Goal: Task Accomplishment & Management: Complete application form

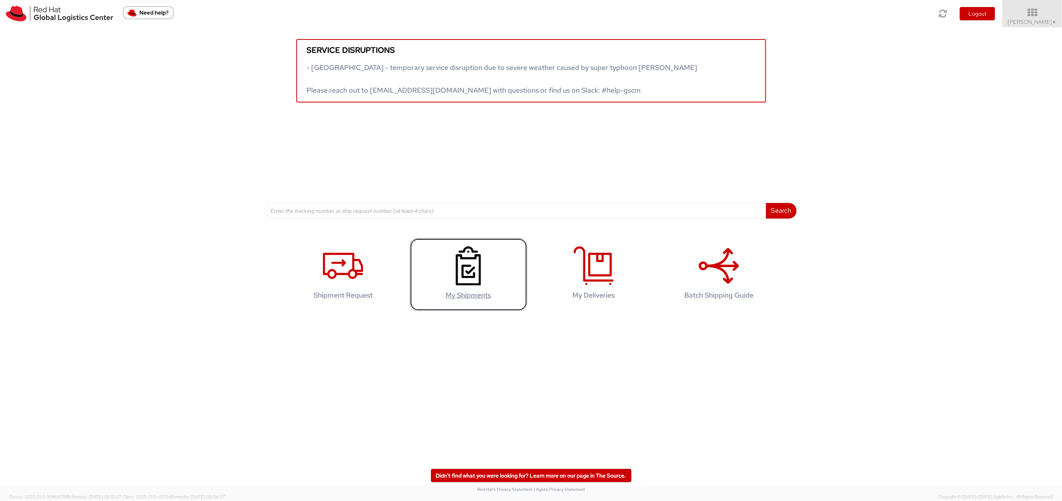
click at [461, 269] on use at bounding box center [467, 266] width 25 height 39
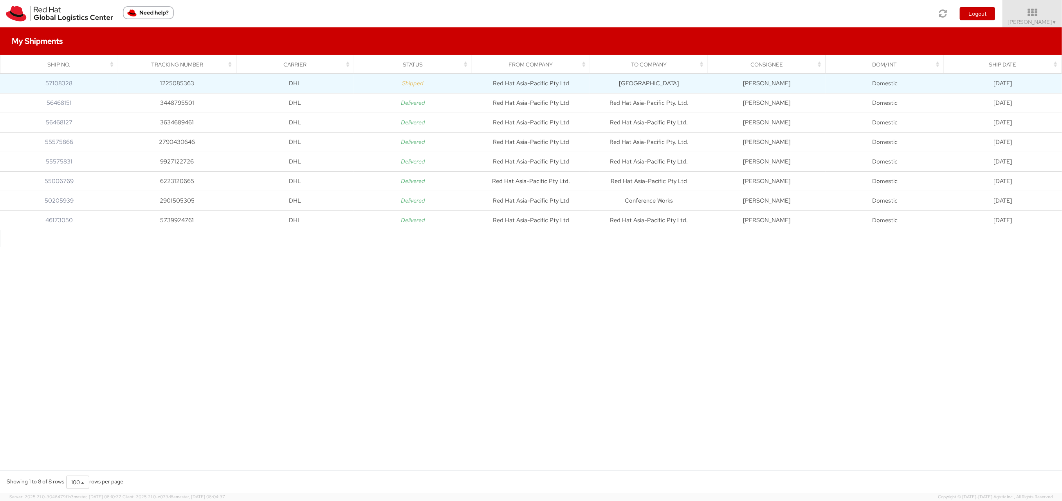
click at [172, 83] on td "1225085363" at bounding box center [177, 84] width 118 height 20
click at [632, 86] on td "[GEOGRAPHIC_DATA]" at bounding box center [649, 84] width 118 height 20
click at [63, 82] on link "57108328" at bounding box center [58, 83] width 27 height 8
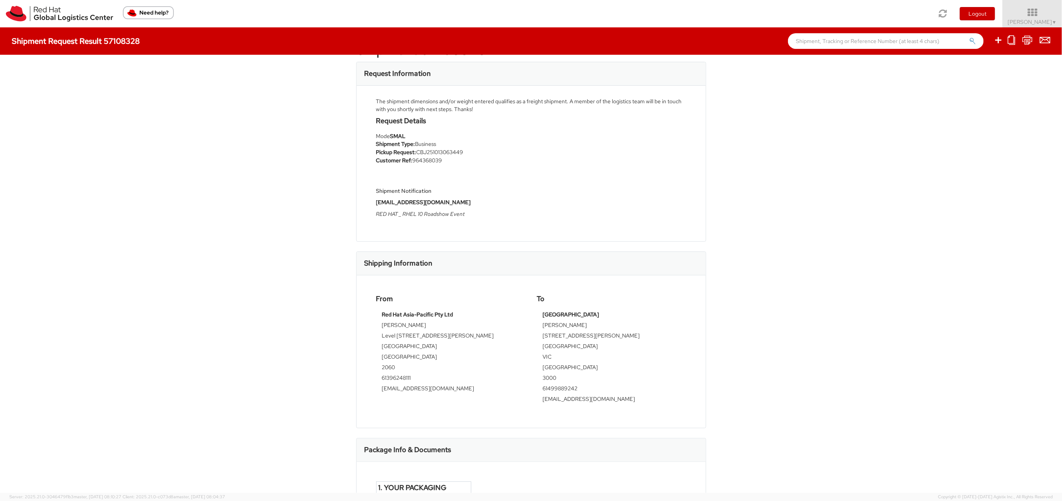
scroll to position [34, 0]
drag, startPoint x: 546, startPoint y: 313, endPoint x: 578, endPoint y: 345, distance: 45.9
click at [578, 345] on tbody "Sheraton Melbourne Hotel Dheerein Survee 27 Litttle Collins Street MELBOURNE VI…" at bounding box center [611, 358] width 137 height 98
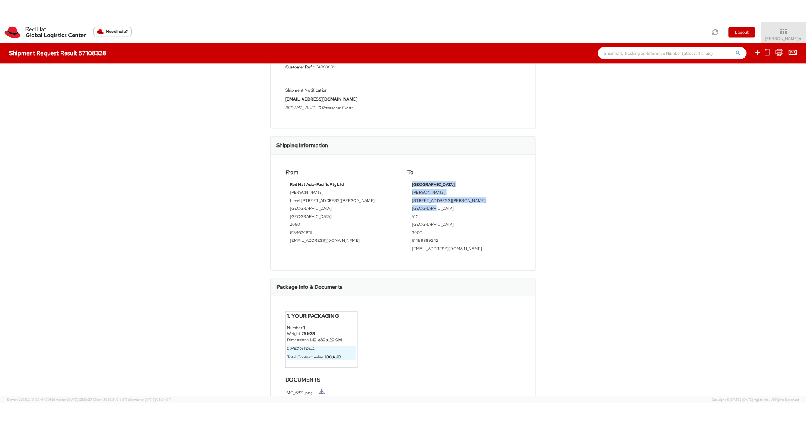
scroll to position [130, 0]
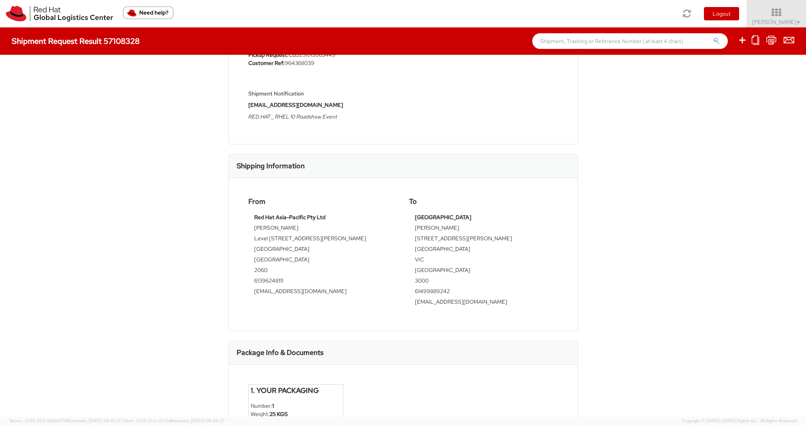
click at [414, 215] on div "Sheraton Melbourne Hotel Dheerein Survee 27 Litttle Collins Street MELBOURNE VI…" at bounding box center [483, 262] width 149 height 98
drag, startPoint x: 417, startPoint y: 216, endPoint x: 501, endPoint y: 216, distance: 84.1
click at [501, 216] on td "[GEOGRAPHIC_DATA]" at bounding box center [483, 218] width 137 height 11
drag, startPoint x: 478, startPoint y: 215, endPoint x: 414, endPoint y: 213, distance: 64.2
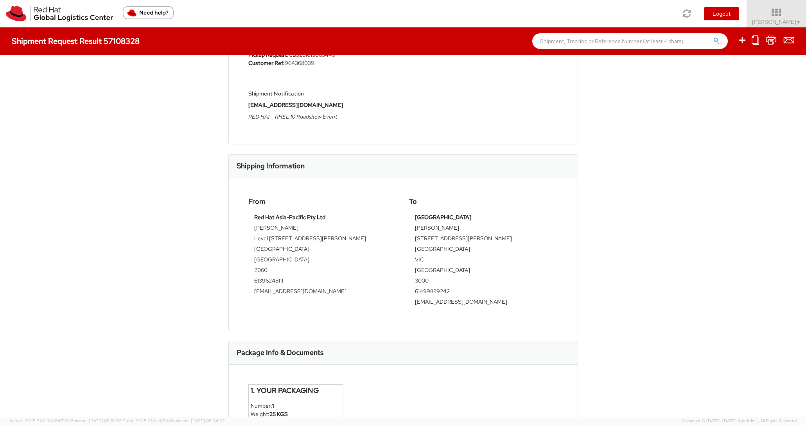
click at [414, 213] on div "Sheraton Melbourne Hotel Dheerein Survee 27 Litttle Collins Street MELBOURNE VI…" at bounding box center [483, 262] width 149 height 98
copy div "[GEOGRAPHIC_DATA]"
drag, startPoint x: 427, startPoint y: 228, endPoint x: 461, endPoint y: 234, distance: 34.5
click at [461, 229] on td "Dheerein Survee" at bounding box center [483, 229] width 137 height 11
click at [417, 239] on td "27 Litttle Collins Street" at bounding box center [483, 239] width 137 height 11
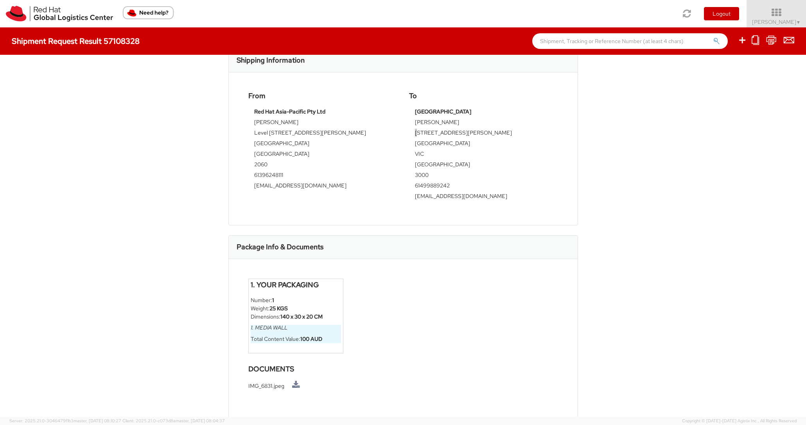
scroll to position [0, 0]
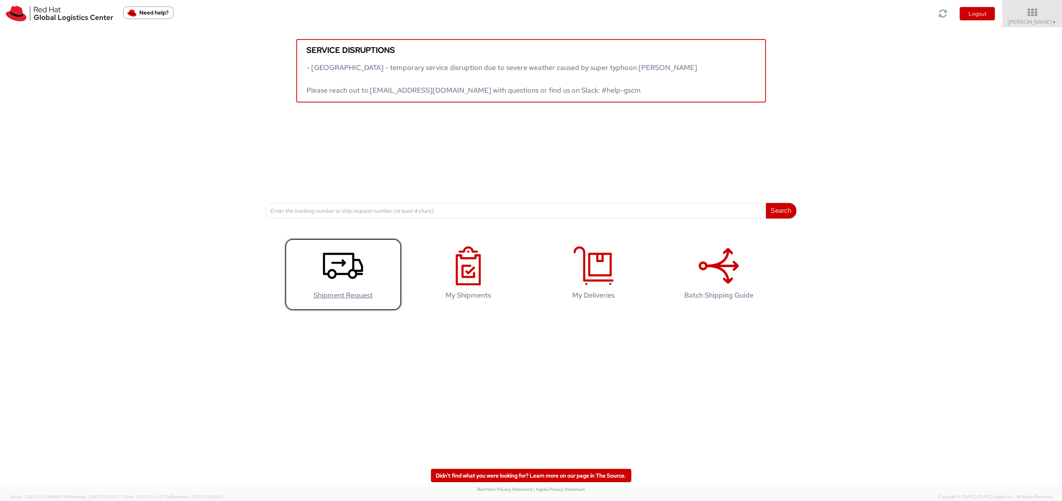
click at [335, 270] on use at bounding box center [343, 266] width 40 height 26
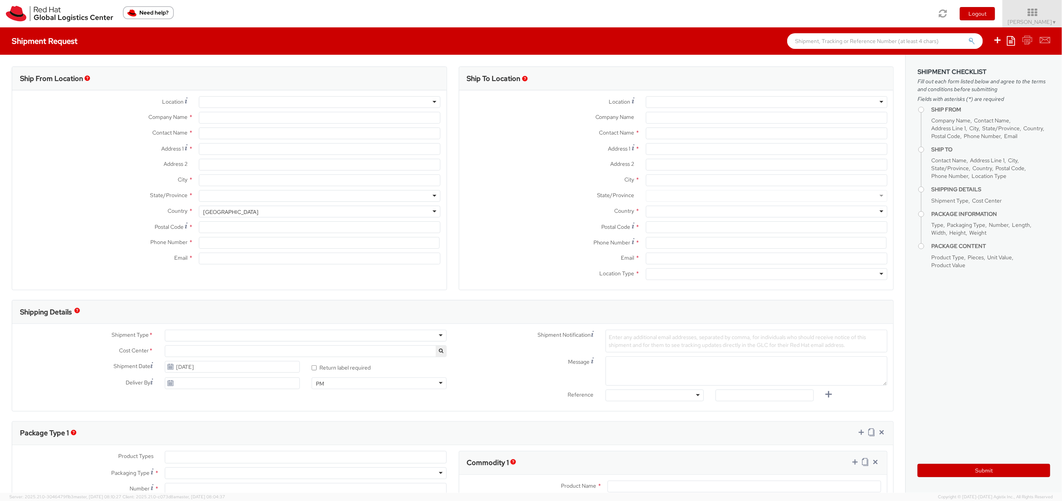
select select
select select "526"
type input "Red Hat Asia-Pacific Pty Ltd"
type input "[PERSON_NAME]"
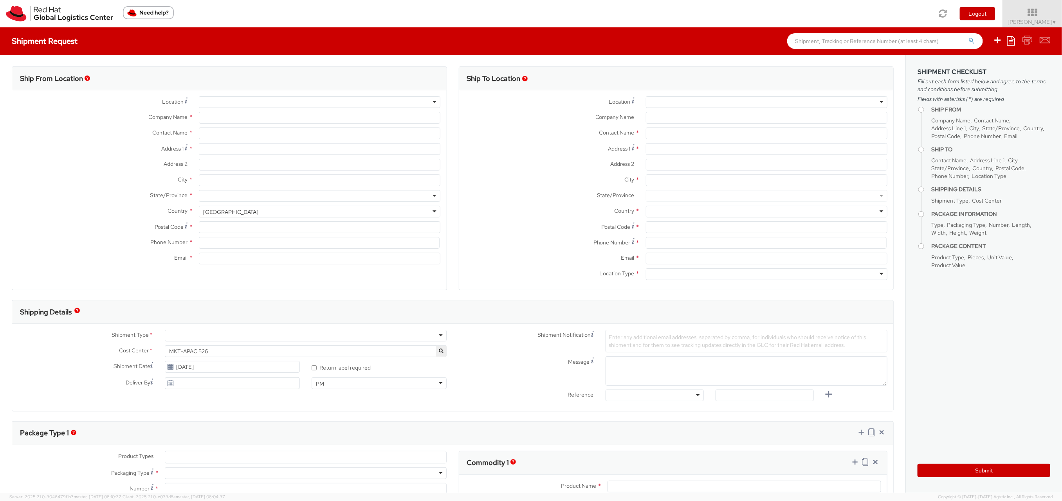
type input "Level [STREET_ADDRESS][PERSON_NAME]"
type input "[GEOGRAPHIC_DATA]"
type input "2060"
type input "61396248111"
type input "[EMAIL_ADDRESS][DOMAIN_NAME]"
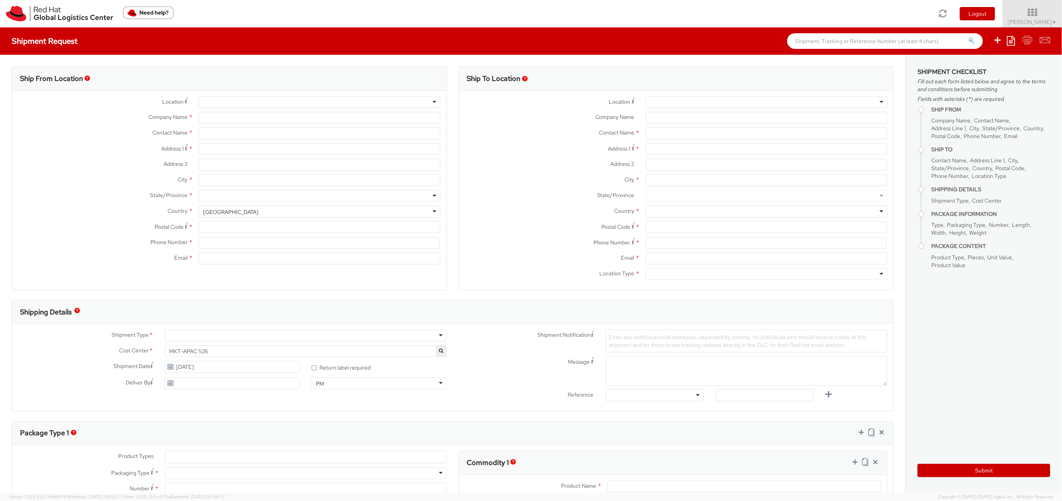
select select "CM"
select select "KGS"
click at [254, 103] on div "RH - [GEOGRAPHIC_DATA]" at bounding box center [319, 102] width 241 height 12
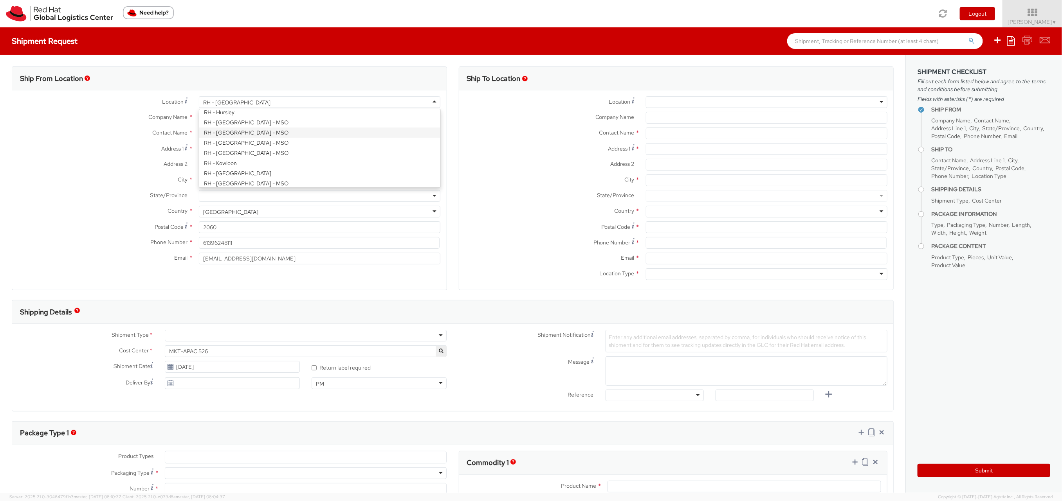
scroll to position [602, 0]
click at [136, 106] on label "Location *" at bounding box center [102, 101] width 181 height 11
click at [243, 101] on div "RH - [GEOGRAPHIC_DATA]" at bounding box center [319, 102] width 241 height 12
drag, startPoint x: 243, startPoint y: 101, endPoint x: 204, endPoint y: 101, distance: 39.5
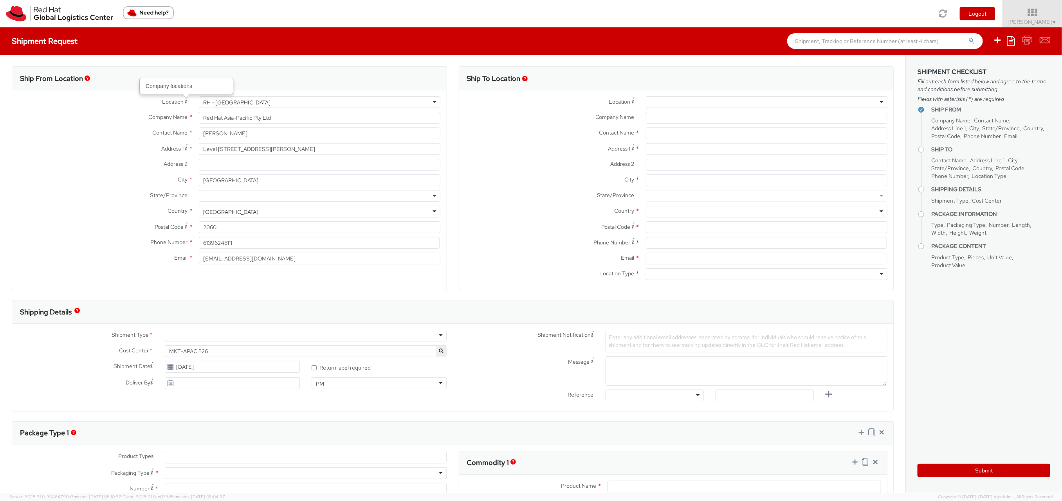
click at [181, 102] on div "Location Company locations * RH - [GEOGRAPHIC_DATA] [GEOGRAPHIC_DATA] - [GEOGRA…" at bounding box center [229, 102] width 434 height 12
click at [236, 101] on div "RH - [GEOGRAPHIC_DATA]" at bounding box center [319, 102] width 241 height 12
click at [319, 89] on div "Ship From Location" at bounding box center [229, 78] width 434 height 23
drag, startPoint x: 293, startPoint y: 118, endPoint x: 198, endPoint y: 118, distance: 95.1
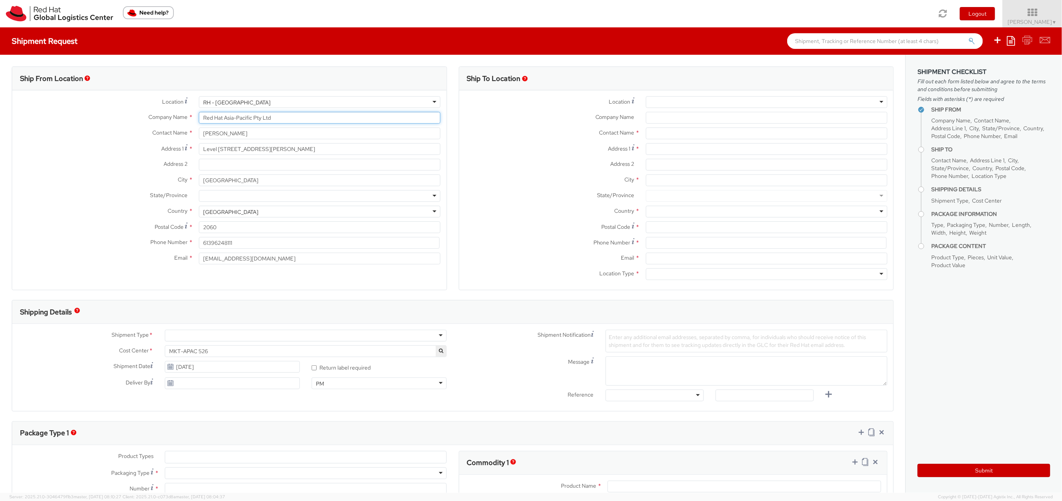
click at [198, 118] on div "Red Hat Asia-Pacific Pty Ltd" at bounding box center [319, 118] width 253 height 12
paste input "[GEOGRAPHIC_DATA]"
drag, startPoint x: 256, startPoint y: 118, endPoint x: 228, endPoint y: 118, distance: 28.2
click at [228, 118] on input "[GEOGRAPHIC_DATA]" at bounding box center [319, 118] width 241 height 12
drag, startPoint x: 260, startPoint y: 118, endPoint x: 256, endPoint y: 118, distance: 4.7
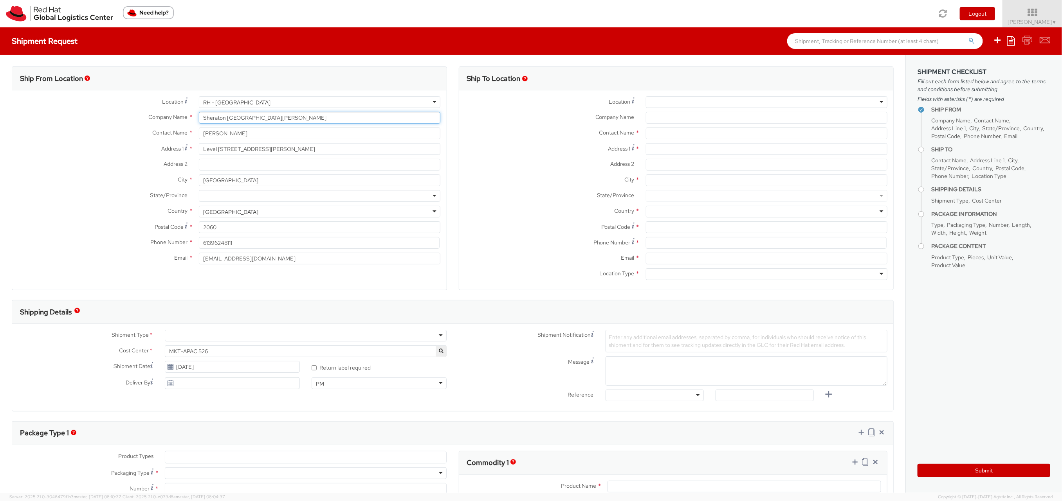
click at [256, 118] on input "Sheraton [GEOGRAPHIC_DATA][PERSON_NAME]" at bounding box center [319, 118] width 241 height 12
type input "Sheraton [GEOGRAPHIC_DATA][PERSON_NAME]"
drag, startPoint x: 271, startPoint y: 149, endPoint x: 197, endPoint y: 144, distance: 74.5
click at [197, 144] on div "Level [STREET_ADDRESS][PERSON_NAME]" at bounding box center [319, 149] width 253 height 12
type input "L"
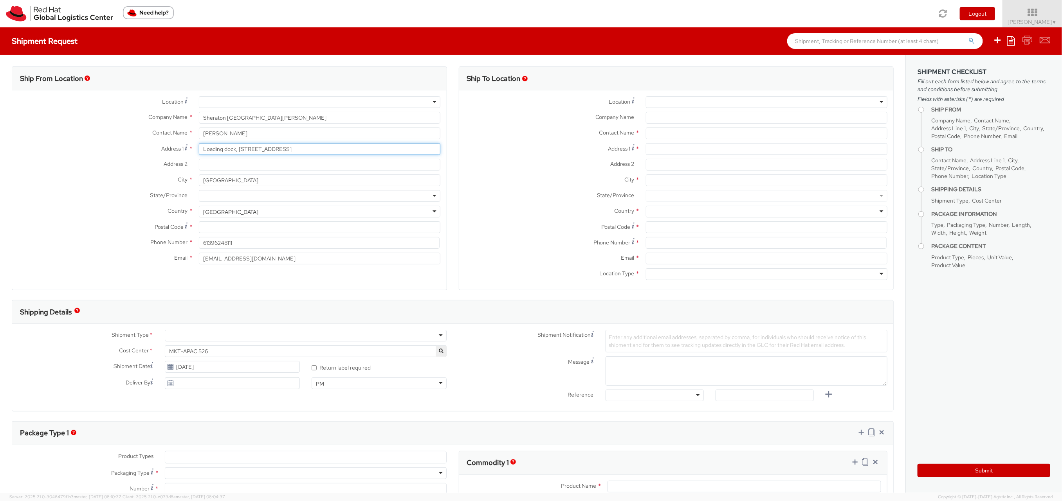
drag, startPoint x: 239, startPoint y: 149, endPoint x: 312, endPoint y: 151, distance: 72.4
click at [312, 151] on input "Loading dock, [STREET_ADDRESS]" at bounding box center [319, 149] width 241 height 12
click at [310, 151] on input "Loading dock, [STREET_ADDRESS]" at bounding box center [319, 149] width 241 height 12
drag, startPoint x: 236, startPoint y: 152, endPoint x: 323, endPoint y: 152, distance: 86.9
click at [323, 152] on input "Loading dock, [STREET_ADDRESS]" at bounding box center [319, 149] width 241 height 12
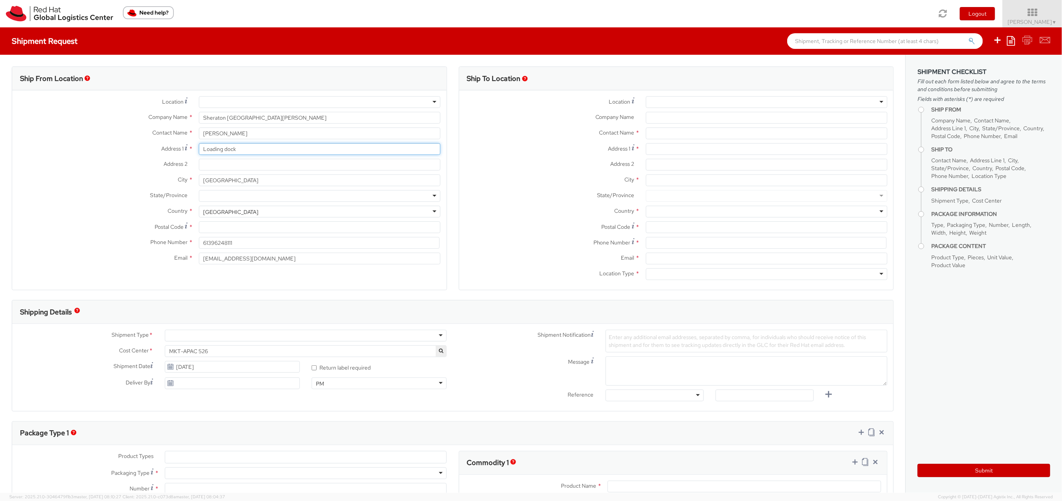
type input "Loading dock"
click at [250, 167] on input "Address 2 *" at bounding box center [319, 165] width 241 height 12
paste input ", [STREET_ADDRESS]"
click at [206, 167] on input ", [STREET_ADDRESS]" at bounding box center [319, 165] width 241 height 12
click at [225, 162] on input "[STREET_ADDRESS]" at bounding box center [319, 165] width 241 height 12
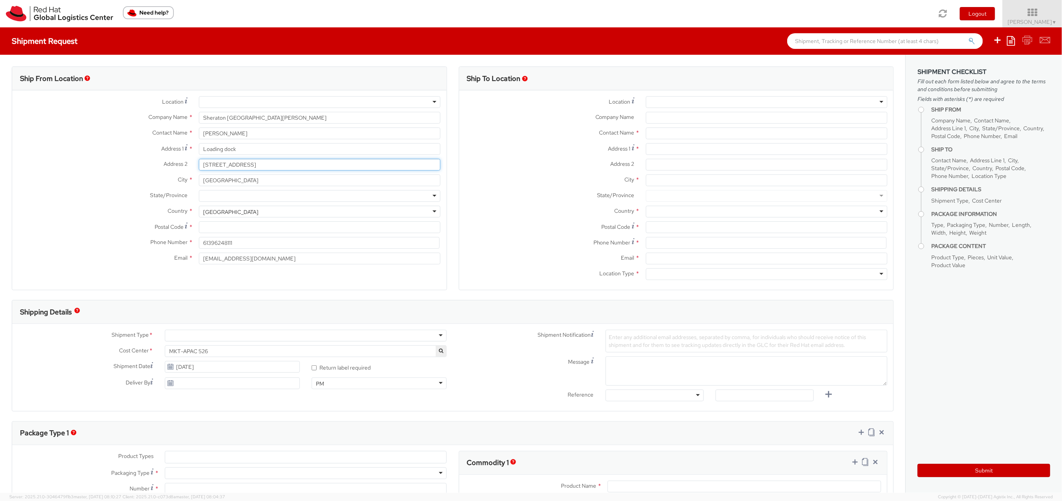
type input "[STREET_ADDRESS]"
drag, startPoint x: 252, startPoint y: 181, endPoint x: 194, endPoint y: 178, distance: 57.2
click at [194, 178] on div "[GEOGRAPHIC_DATA]" at bounding box center [319, 181] width 253 height 12
click at [204, 196] on input "select-one" at bounding box center [204, 197] width 2 height 8
drag, startPoint x: 240, startPoint y: 181, endPoint x: 179, endPoint y: 177, distance: 61.2
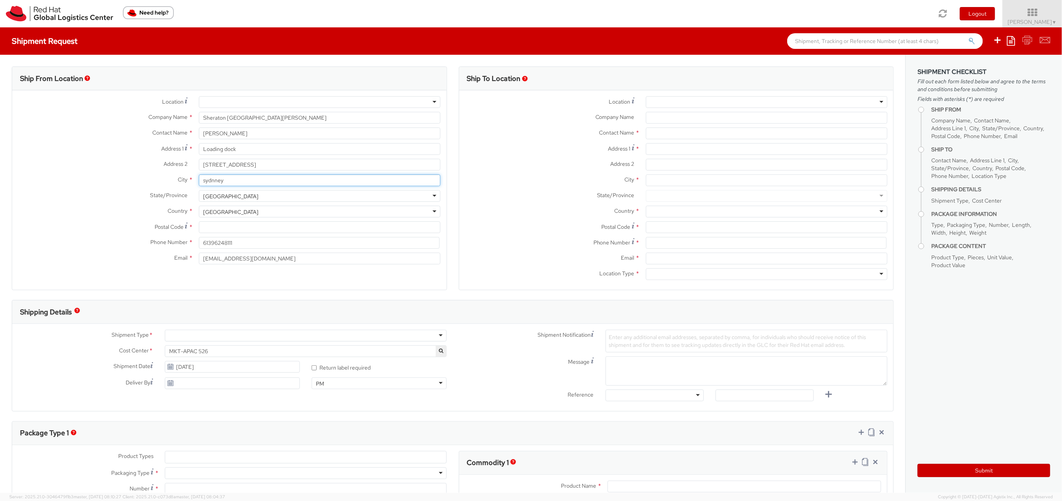
click at [179, 177] on div "City * [PERSON_NAME]" at bounding box center [229, 181] width 434 height 12
type input "[GEOGRAPHIC_DATA]"
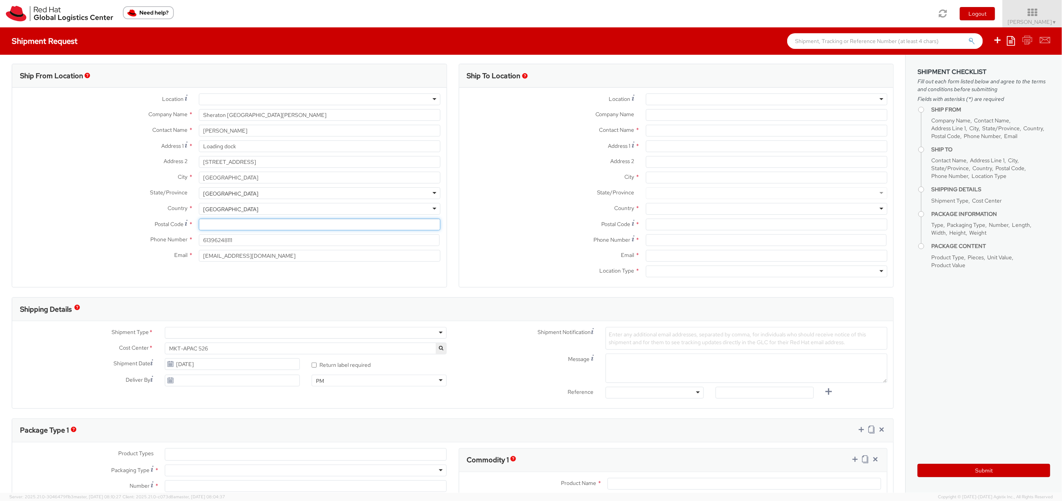
click at [215, 224] on input "Postal Code *" at bounding box center [319, 225] width 241 height 12
type input "2000"
drag, startPoint x: 236, startPoint y: 239, endPoint x: 182, endPoint y: 239, distance: 54.0
click at [182, 239] on div "Phone Number * 61396248111" at bounding box center [229, 240] width 434 height 12
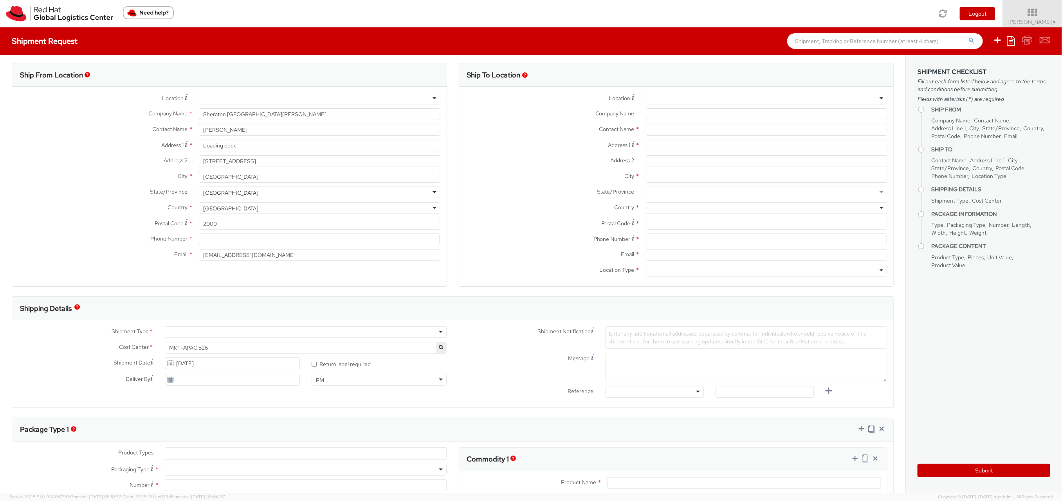
click at [690, 96] on div at bounding box center [766, 99] width 241 height 12
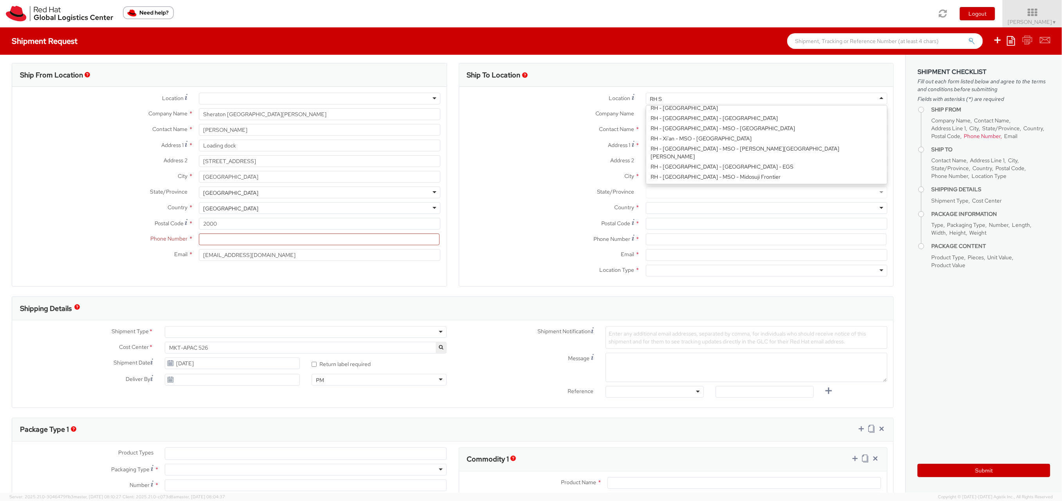
scroll to position [2, 0]
type input "[PERSON_NAME]"
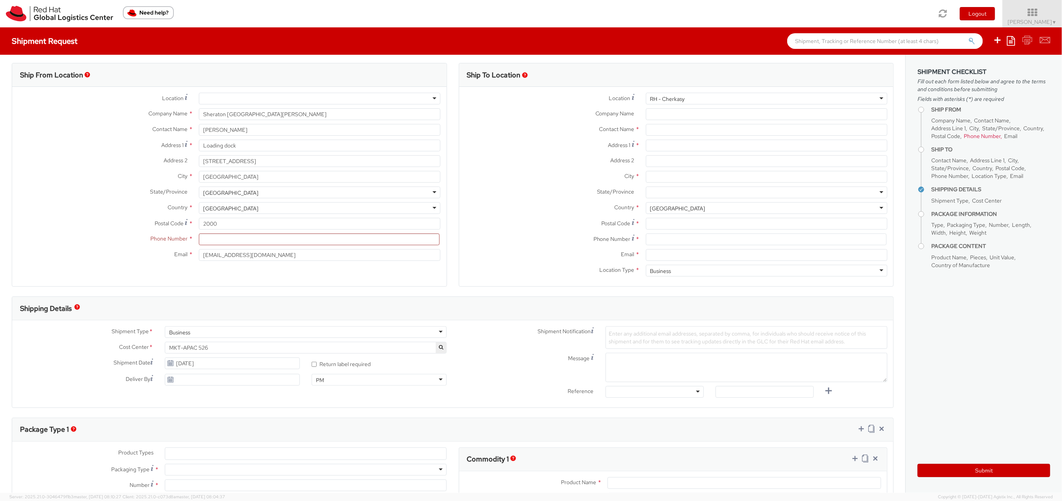
type input "Codenvy Ukraine, LLC"
type input "[STREET_ADDRESS]"
type input "603 & 604"
type input "CHERKASY"
type input "18002"
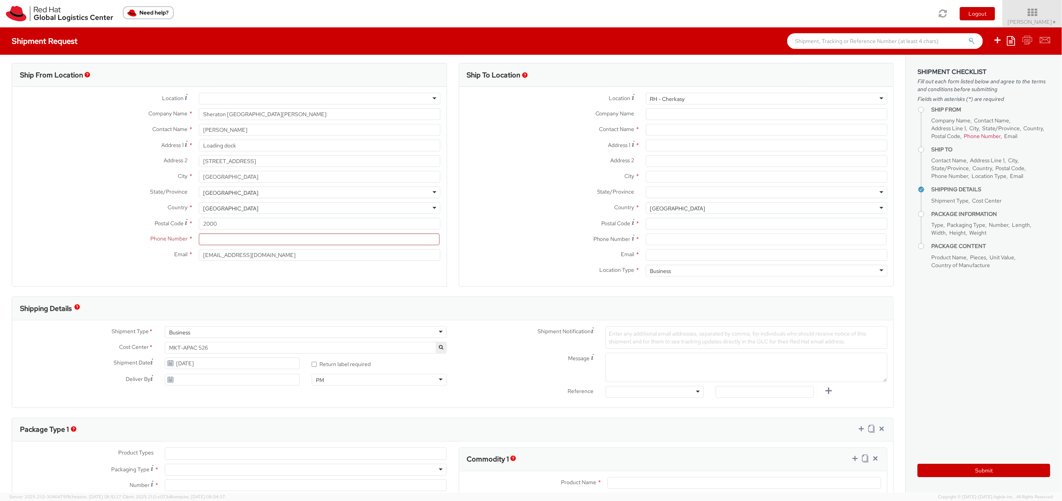
type input "[PHONE_NUMBER]"
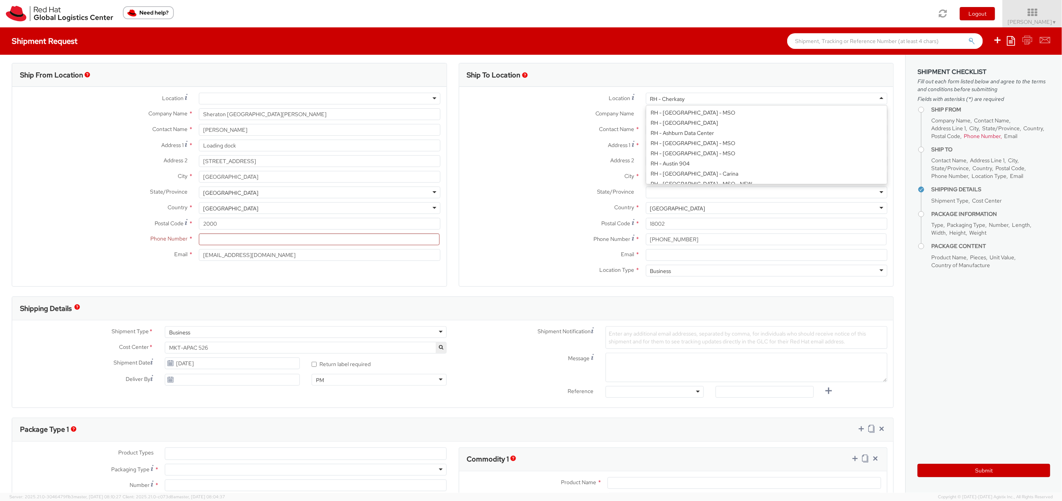
click at [662, 99] on div "RH - Cherkasy" at bounding box center [667, 99] width 35 height 8
drag, startPoint x: 689, startPoint y: 99, endPoint x: 662, endPoint y: 97, distance: 27.8
click at [662, 97] on div "RH - Cherkasy" at bounding box center [766, 99] width 241 height 12
type input "RH SYD"
type input "Red Hat Asia-Pacific Pty Ltd"
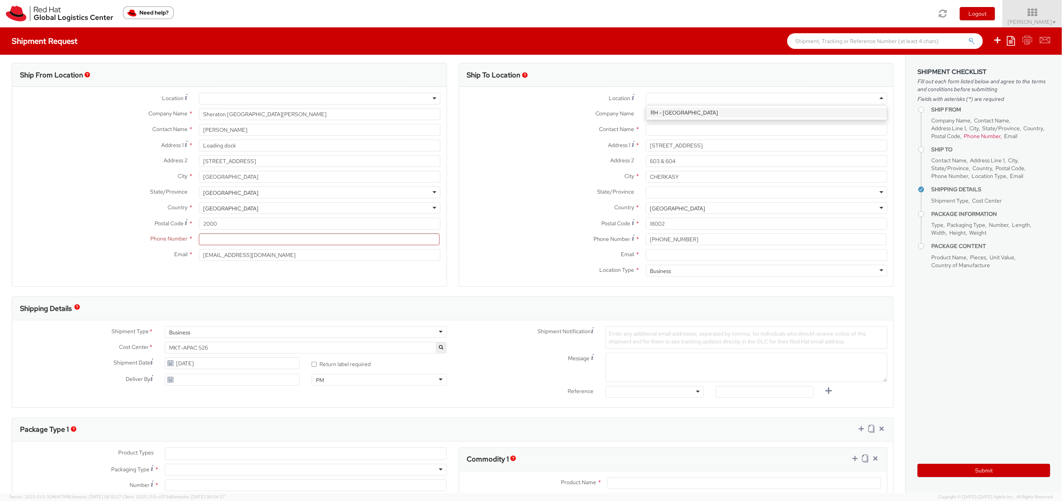
type input "Level [STREET_ADDRESS][PERSON_NAME]"
type input "[GEOGRAPHIC_DATA]"
type input "2060"
type input "[PHONE_NUMBER]"
click at [684, 130] on input "text" at bounding box center [766, 130] width 241 height 12
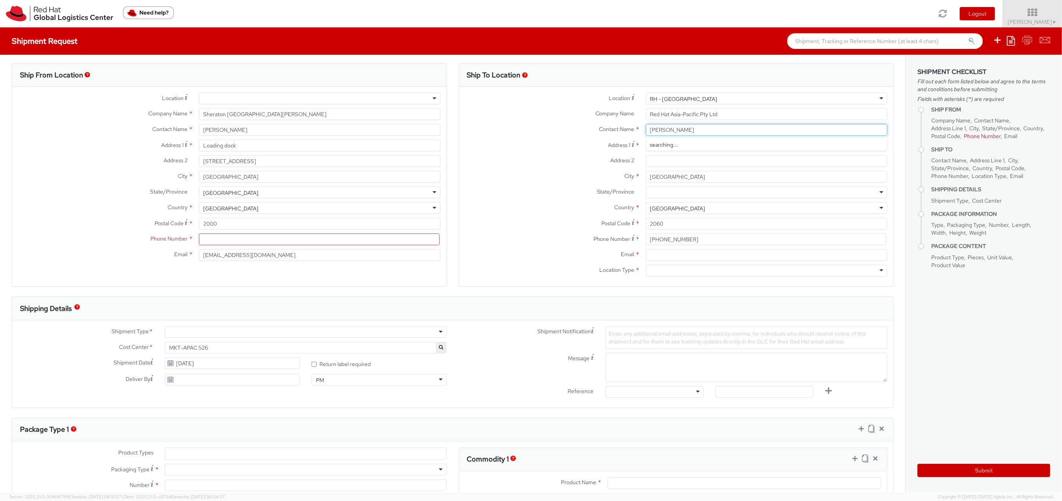
type input "[PERSON_NAME]"
click at [676, 145] on span "Red Hat Asia-Pacific Pty Ltd" at bounding box center [684, 144] width 68 height 7
type input "61396248111"
type input "[EMAIL_ADDRESS][DOMAIN_NAME]"
type input "[PERSON_NAME]"
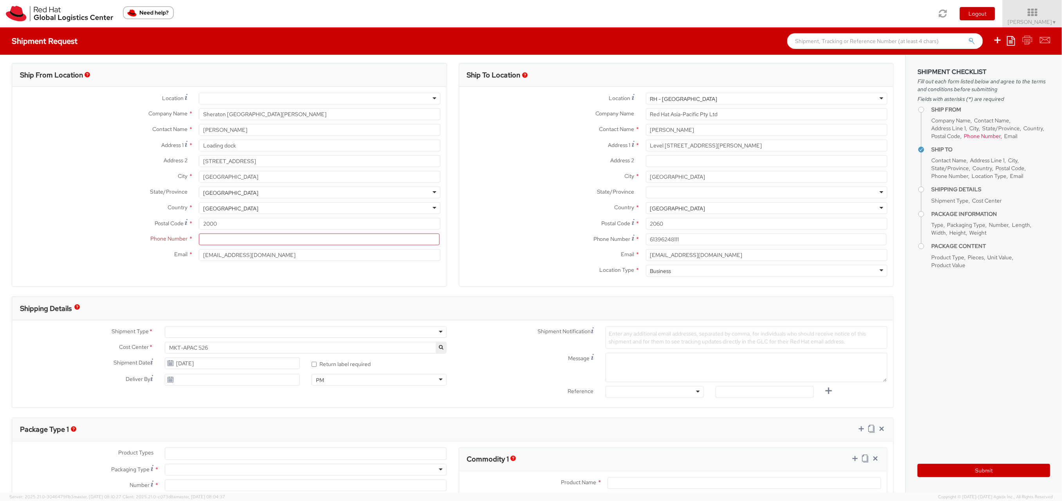
click at [526, 211] on label "Country *" at bounding box center [549, 207] width 181 height 10
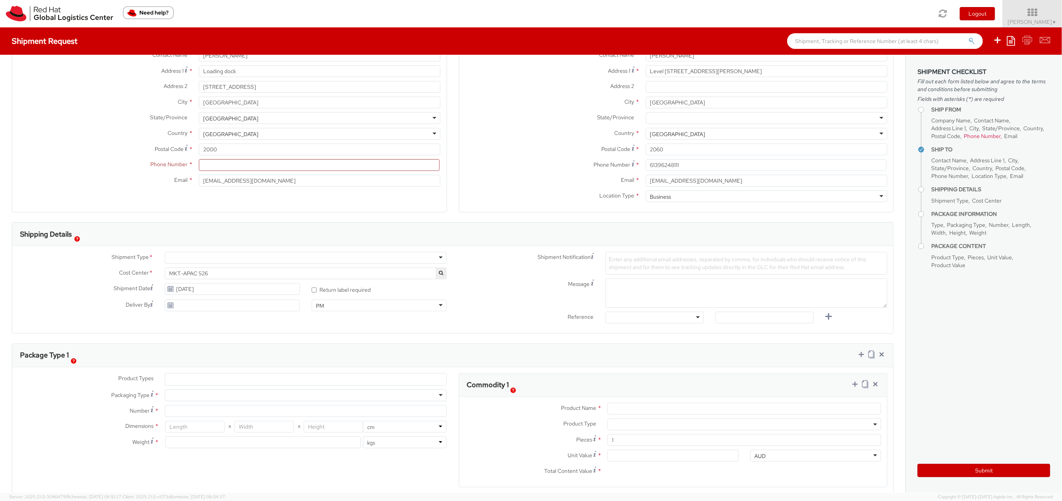
scroll to position [79, 0]
click at [302, 253] on div at bounding box center [306, 257] width 282 height 12
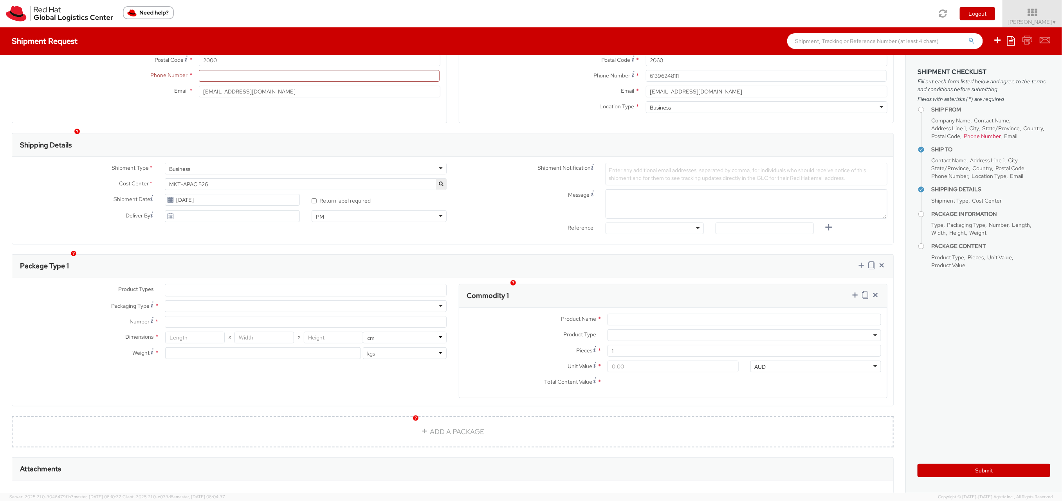
scroll to position [181, 0]
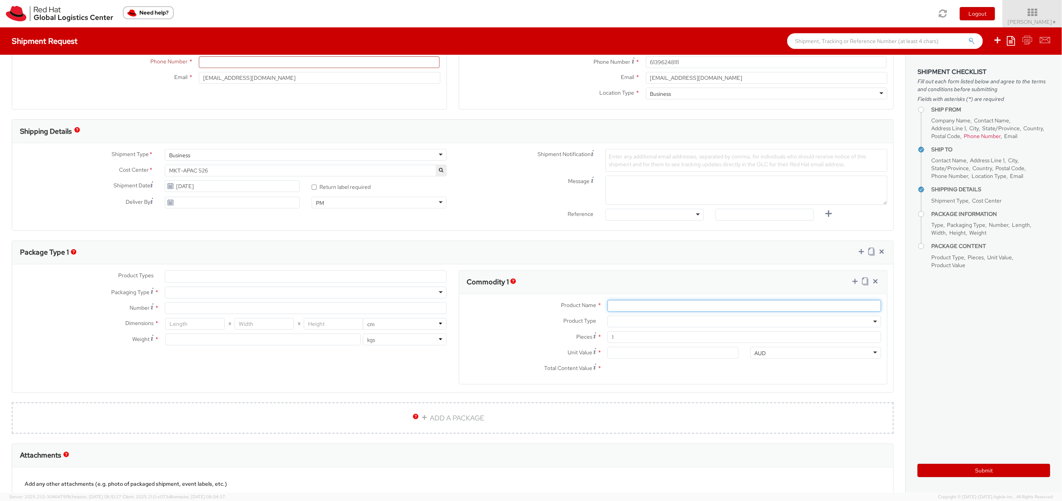
click at [634, 305] on input "Product Name *" at bounding box center [744, 306] width 274 height 12
type input "Media Wall"
click at [197, 308] on input "Number *" at bounding box center [306, 308] width 282 height 12
type input "1"
click at [198, 278] on ul at bounding box center [305, 277] width 281 height 12
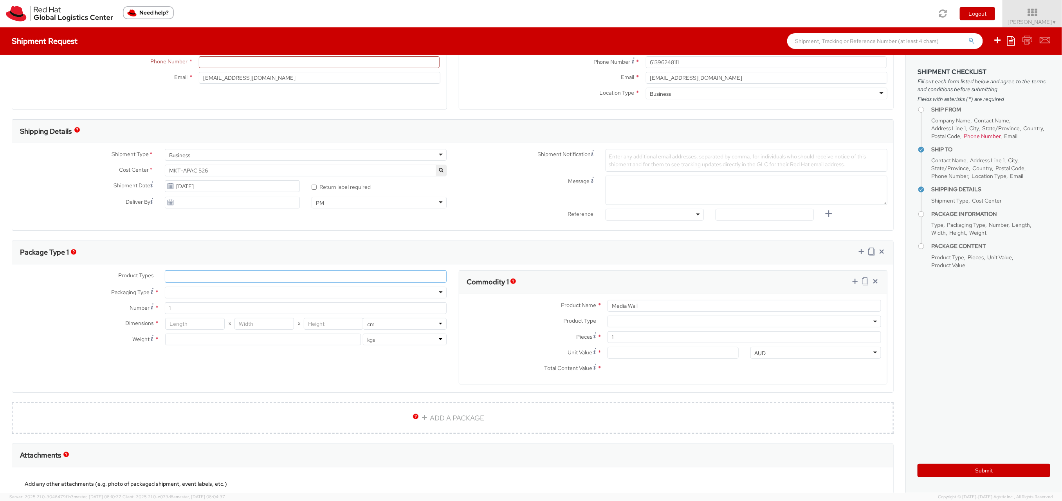
click at [197, 276] on ul at bounding box center [305, 277] width 281 height 12
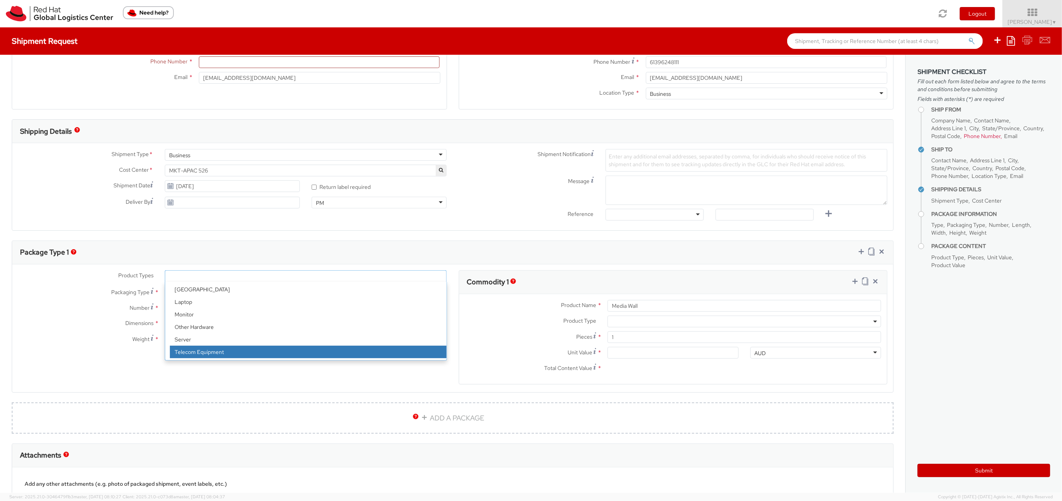
scroll to position [34, 0]
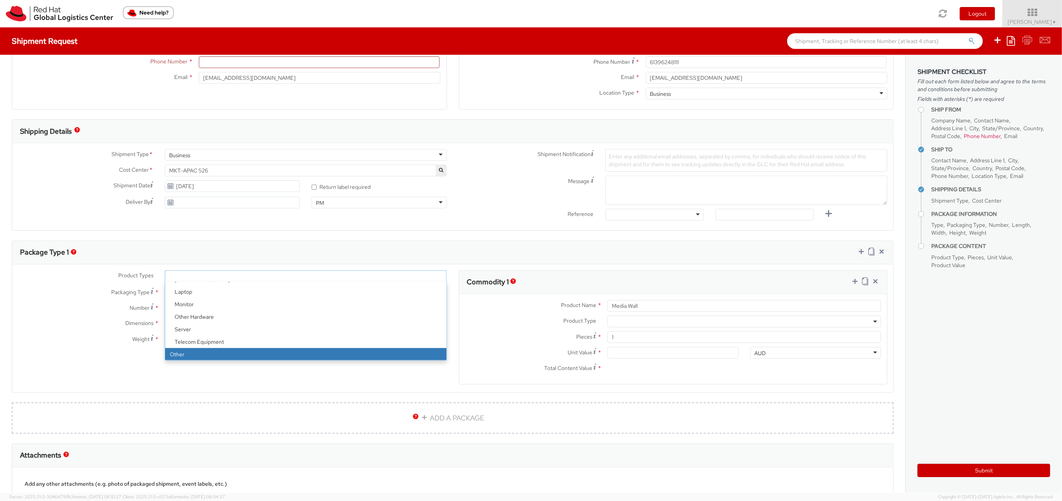
drag, startPoint x: 186, startPoint y: 351, endPoint x: 189, endPoint y: 348, distance: 4.5
select select "OTHER"
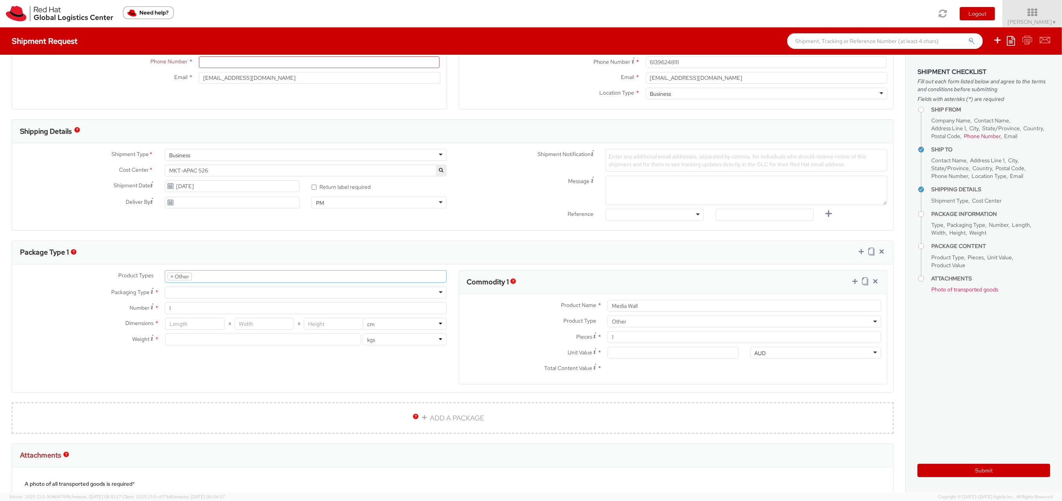
scroll to position [62, 0]
click at [180, 291] on div at bounding box center [306, 293] width 282 height 12
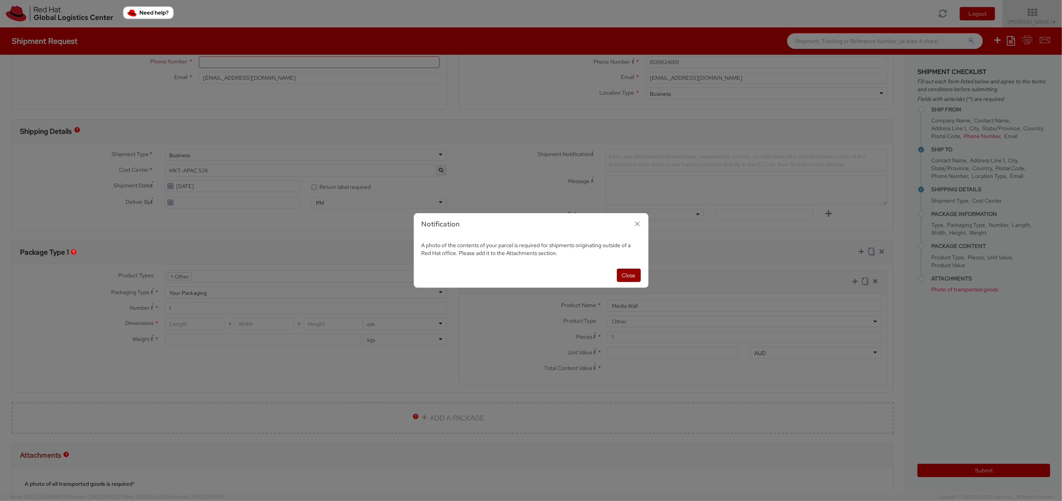
click at [630, 274] on button "Close" at bounding box center [629, 275] width 24 height 13
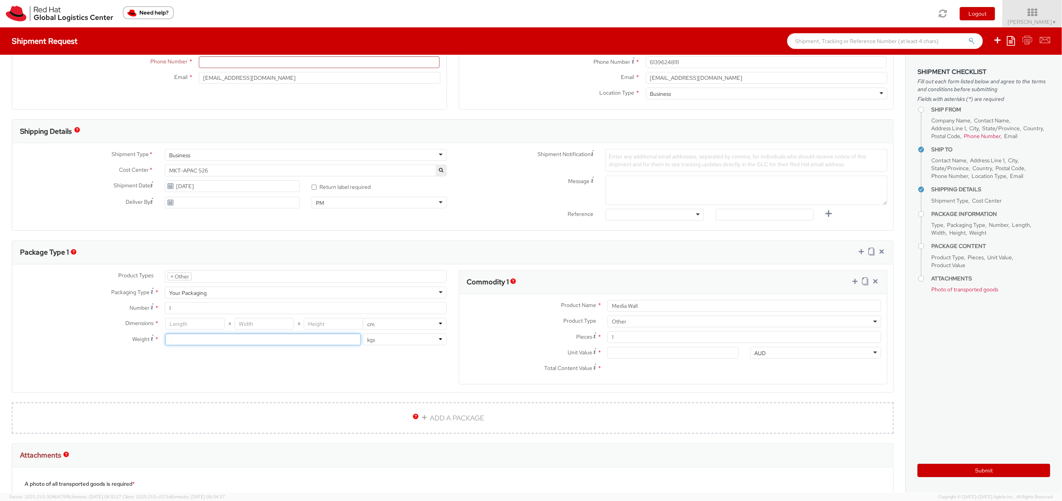
click at [218, 340] on input "number" at bounding box center [263, 340] width 196 height 12
type input "30"
click at [182, 323] on input "number" at bounding box center [194, 324] width 59 height 12
type input "140"
click at [260, 324] on input "number" at bounding box center [263, 324] width 59 height 12
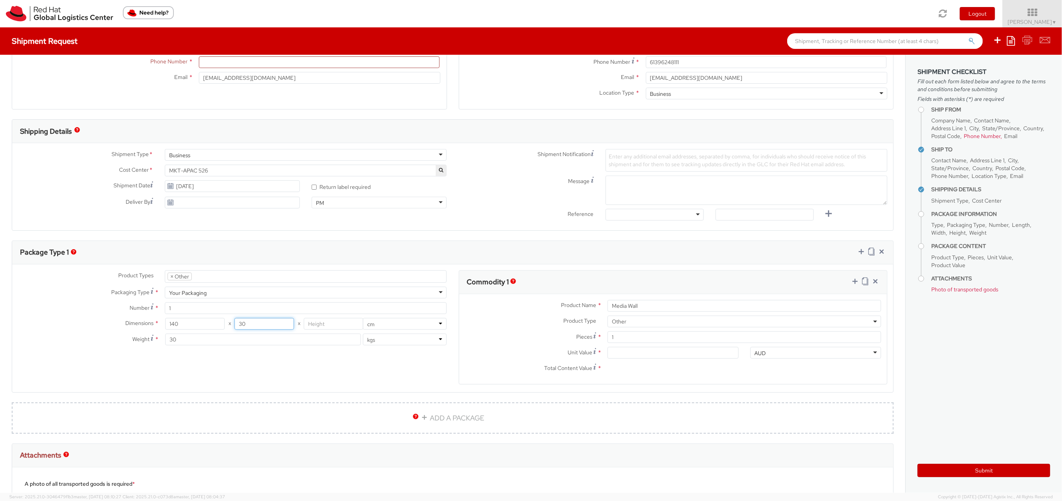
type input "30"
click at [325, 325] on input "number" at bounding box center [333, 324] width 59 height 12
type input "20"
drag, startPoint x: 176, startPoint y: 339, endPoint x: 167, endPoint y: 338, distance: 9.0
click at [167, 338] on input "30" at bounding box center [263, 340] width 196 height 12
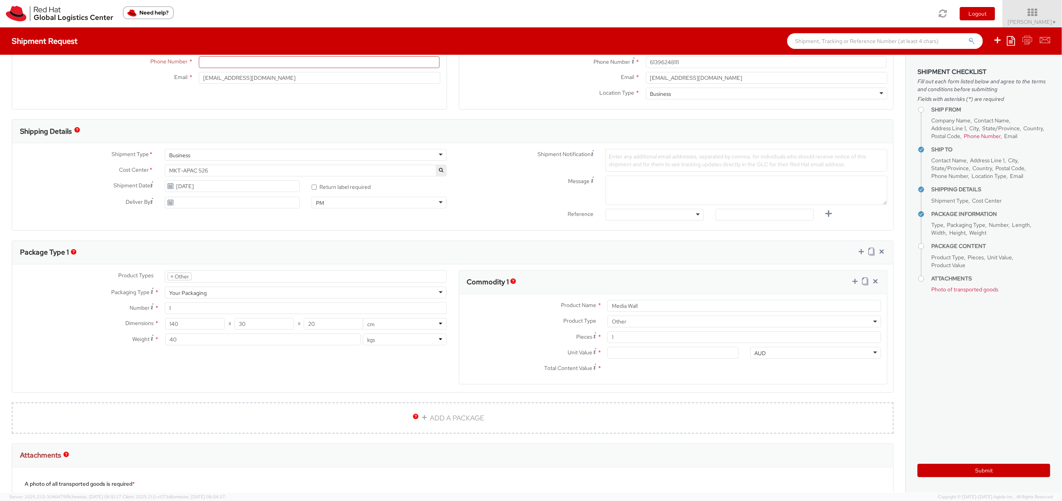
click at [213, 365] on div "Product Types * Documents Docking Station Laptop Monitor Other Hardware Server …" at bounding box center [452, 332] width 881 height 124
drag, startPoint x: 176, startPoint y: 341, endPoint x: 167, endPoint y: 340, distance: 9.1
click at [167, 340] on input "40" at bounding box center [263, 340] width 196 height 12
type input "30"
click at [627, 353] on input "Unit Value *" at bounding box center [672, 353] width 131 height 12
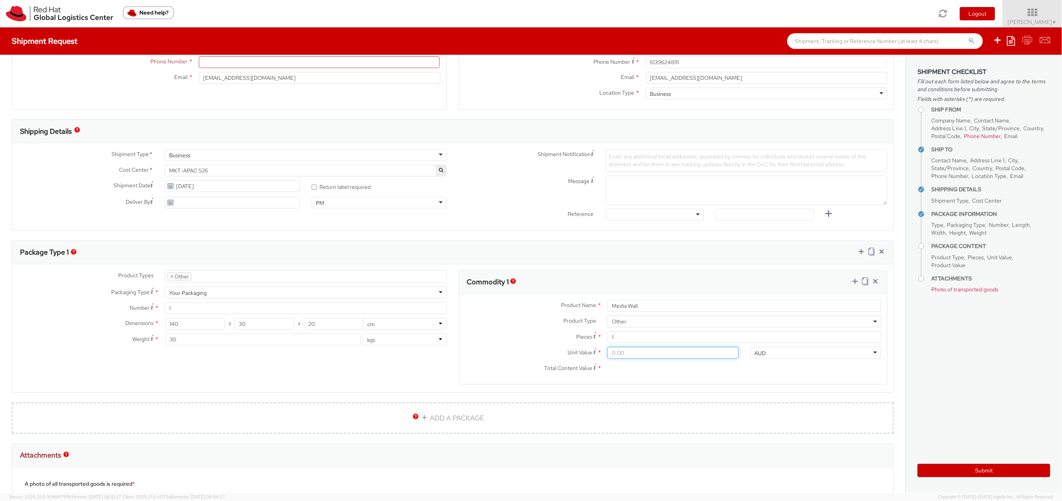
type input "2.00"
type input "20.00"
type input "200.00"
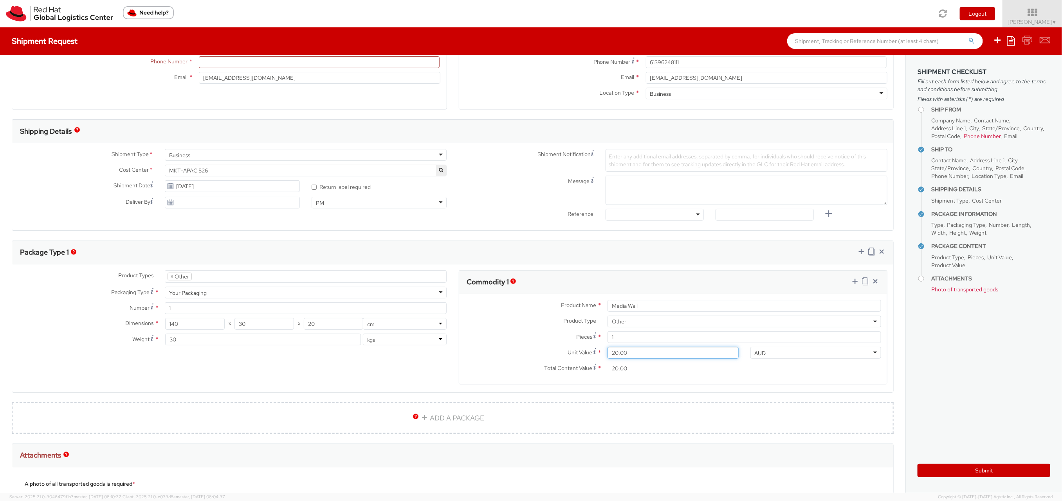
type input "200.00"
click at [751, 387] on agx-form-section "Commodity 1 Product Name * Media Wall Product Type * Documents Docking Station …" at bounding box center [673, 332] width 441 height 124
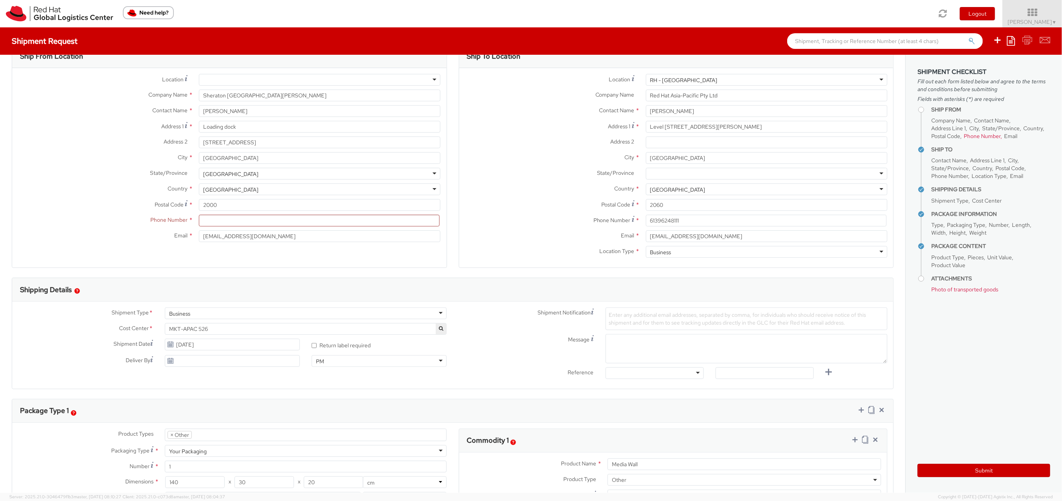
scroll to position [5, 0]
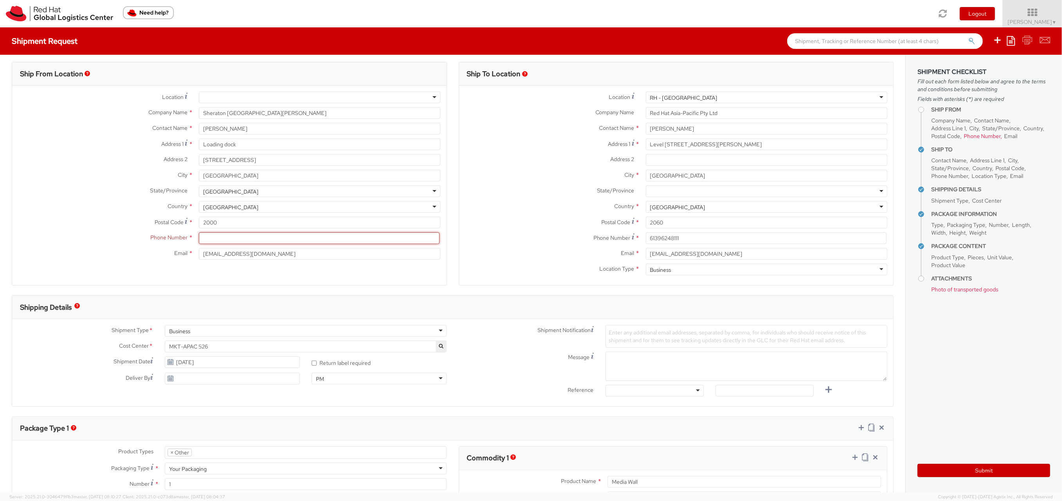
click at [217, 240] on input at bounding box center [319, 238] width 241 height 12
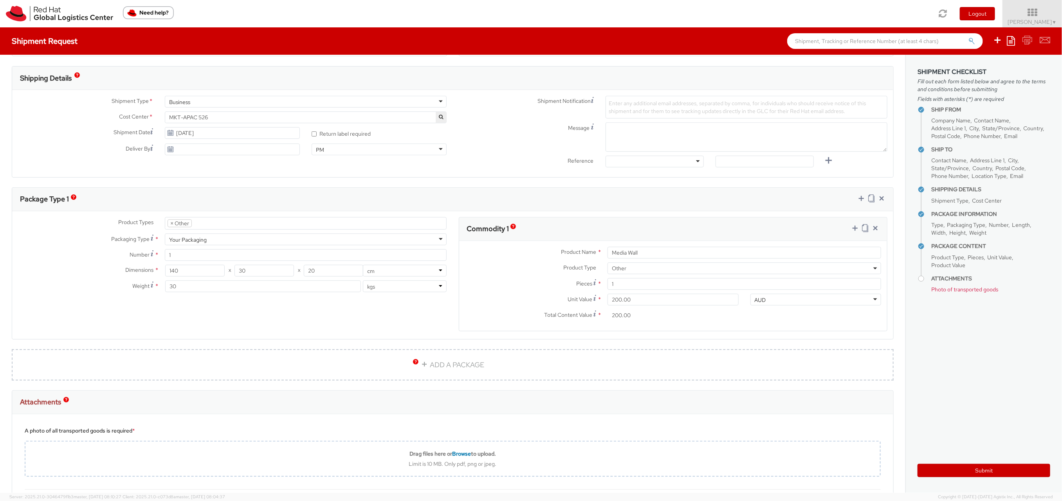
scroll to position [239, 0]
type input "0433996105"
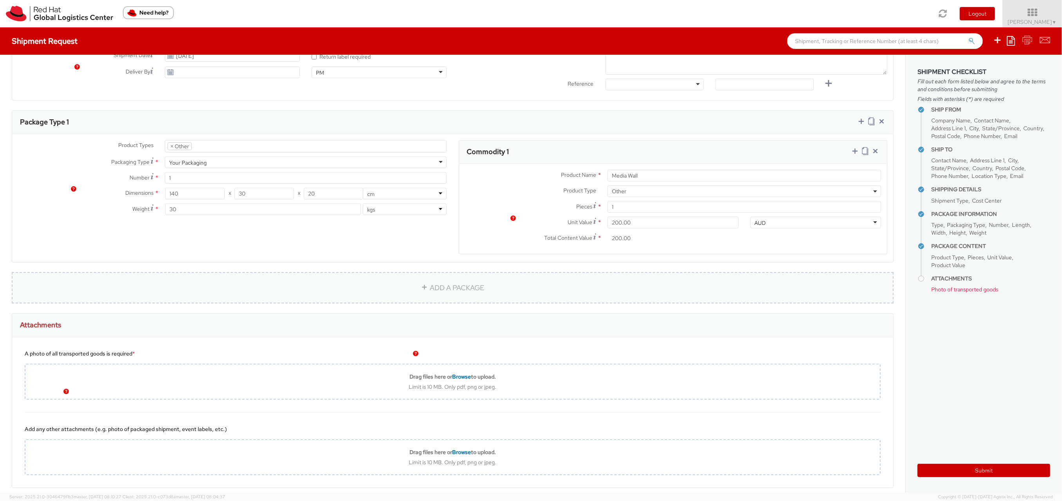
scroll to position [346, 0]
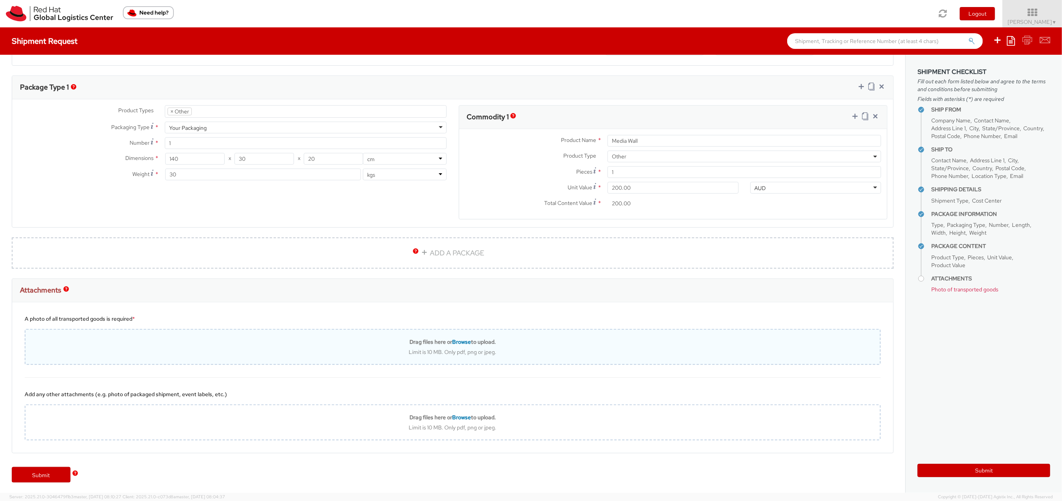
click at [157, 341] on div "Drag files here or Browse to upload." at bounding box center [452, 341] width 854 height 7
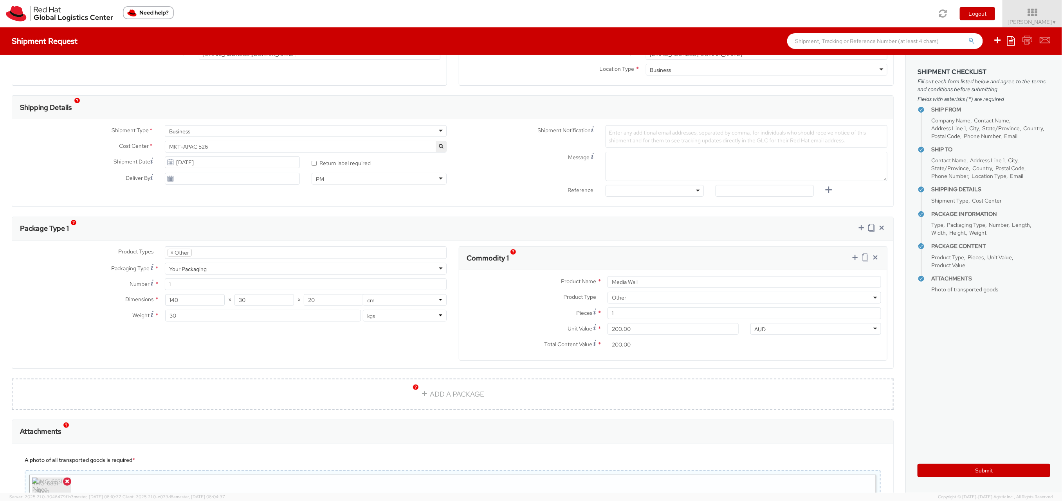
scroll to position [214, 0]
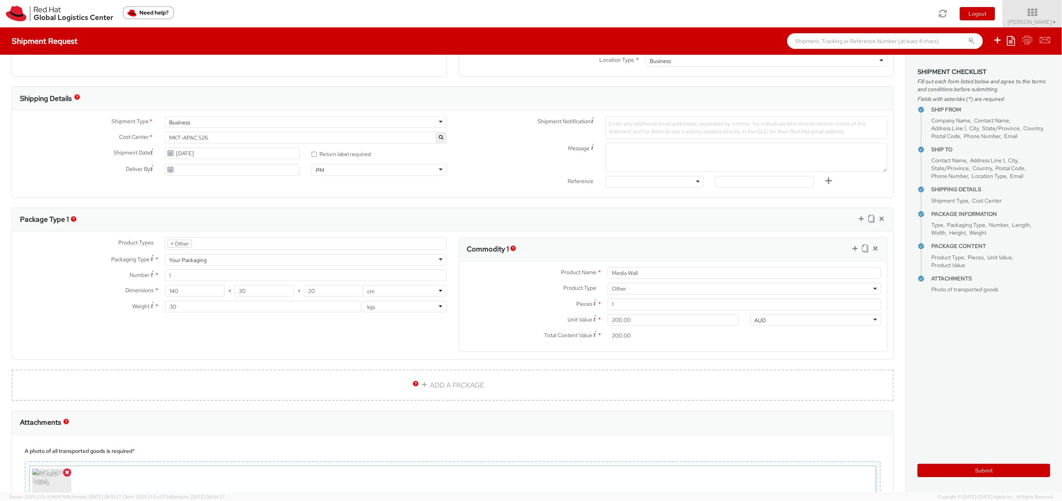
click at [335, 171] on div "PM" at bounding box center [378, 170] width 135 height 12
click at [201, 153] on input "[DATE]" at bounding box center [232, 154] width 135 height 12
click at [216, 214] on td "15" at bounding box center [218, 215] width 16 height 12
type input "[DATE]"
click at [328, 171] on div "PM" at bounding box center [378, 170] width 135 height 12
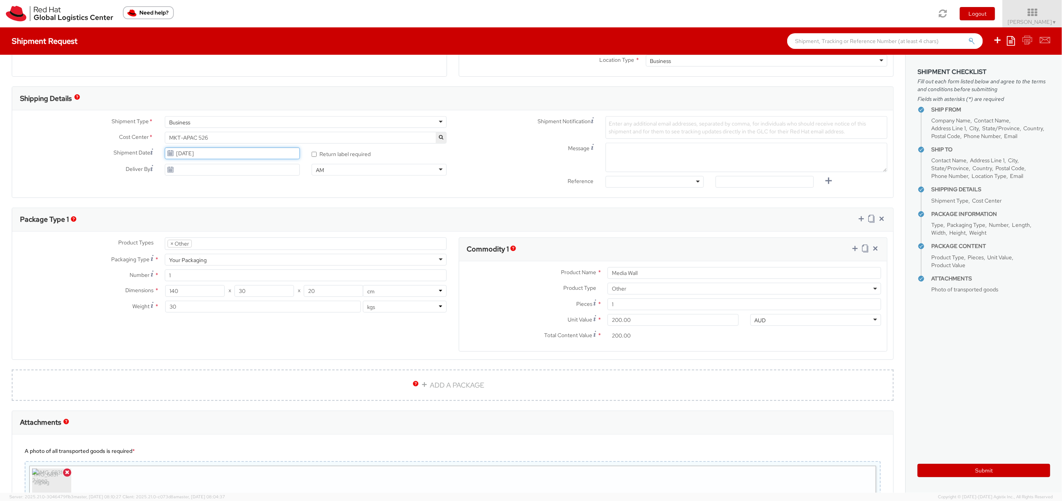
click at [241, 155] on input "[DATE]" at bounding box center [232, 154] width 135 height 12
click at [483, 175] on div "Message" at bounding box center [673, 159] width 441 height 33
click at [982, 468] on button "Submit" at bounding box center [983, 470] width 133 height 13
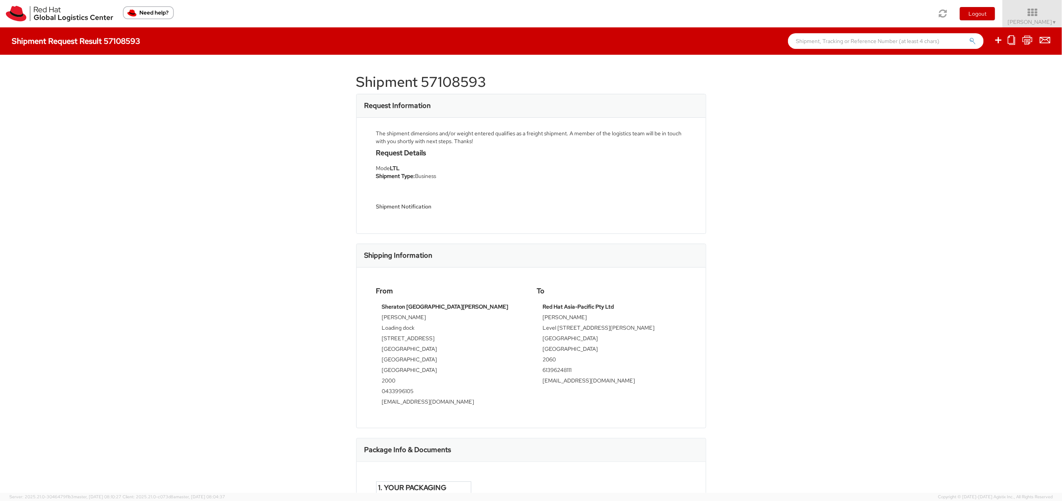
drag, startPoint x: 508, startPoint y: 103, endPoint x: 506, endPoint y: 95, distance: 8.4
click at [508, 102] on div "Request Information" at bounding box center [530, 105] width 349 height 23
drag, startPoint x: 493, startPoint y: 82, endPoint x: 355, endPoint y: 81, distance: 138.1
click at [355, 81] on div "Shipment 57108593 Request Information The shipment dimensions and/or weight ent…" at bounding box center [531, 274] width 1062 height 438
copy h1 "Shipment 57108593"
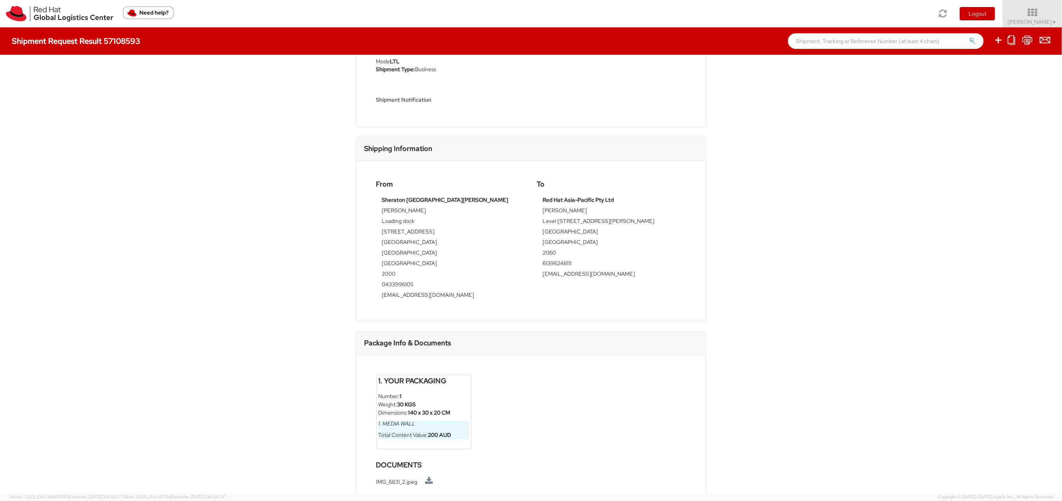
scroll to position [127, 0]
